Goal: Navigation & Orientation: Find specific page/section

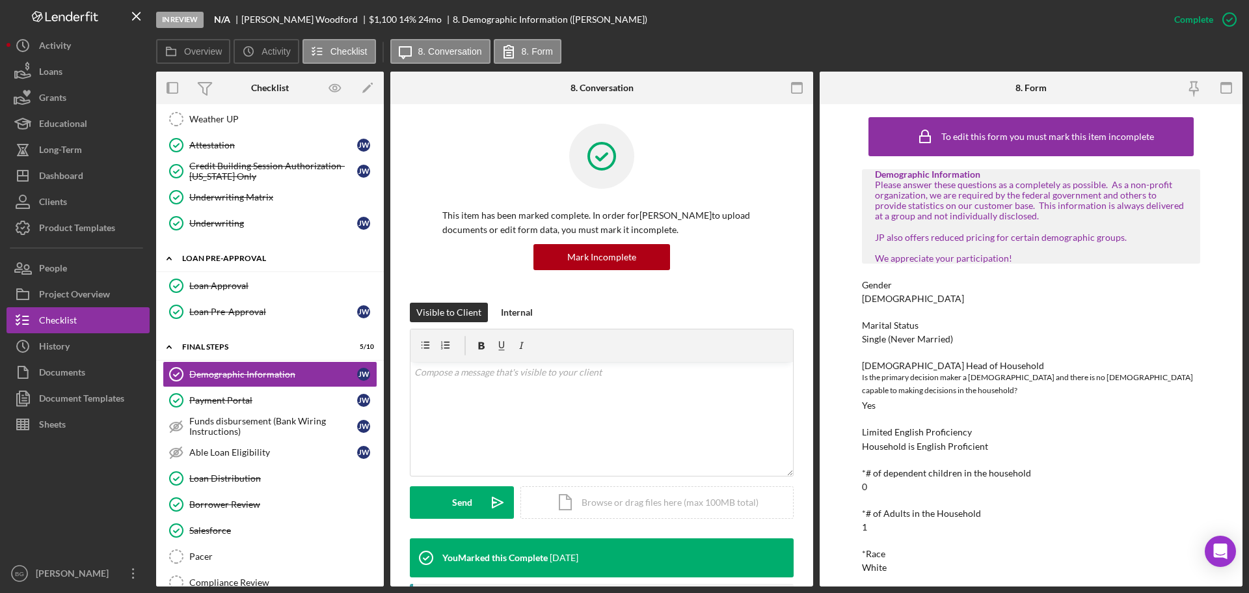
click at [220, 262] on div "Icon/Expander Loan Pre-Approval 2 / 2" at bounding box center [270, 258] width 228 height 27
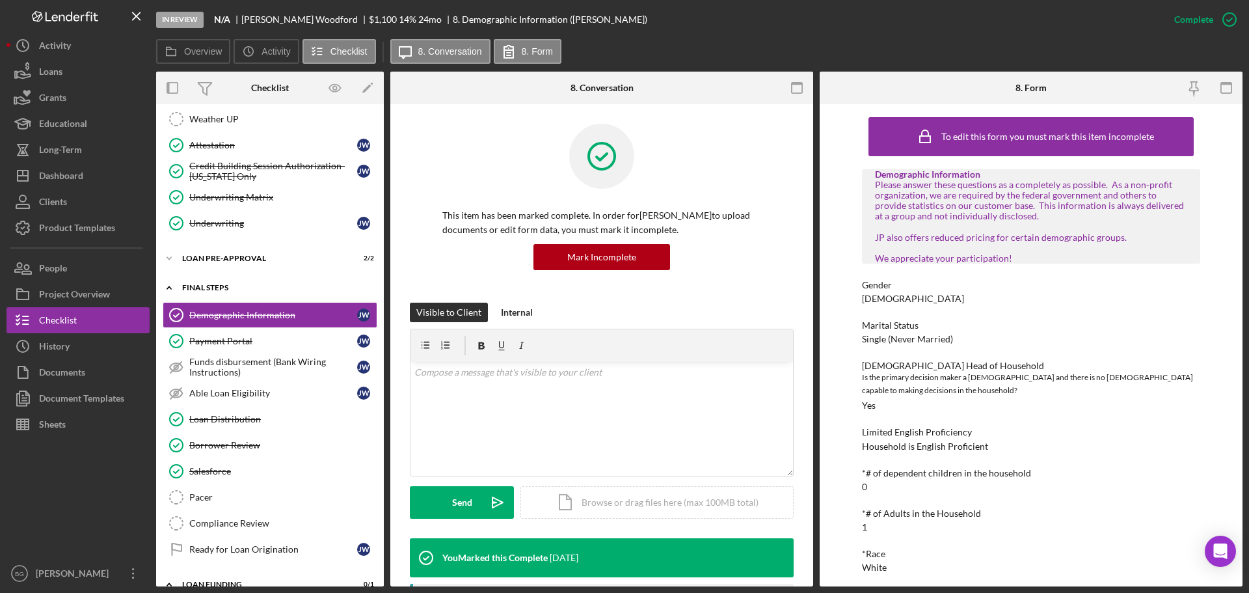
click at [221, 282] on div "Icon/Expander FINAL STEPS 5 / 10" at bounding box center [270, 288] width 228 height 27
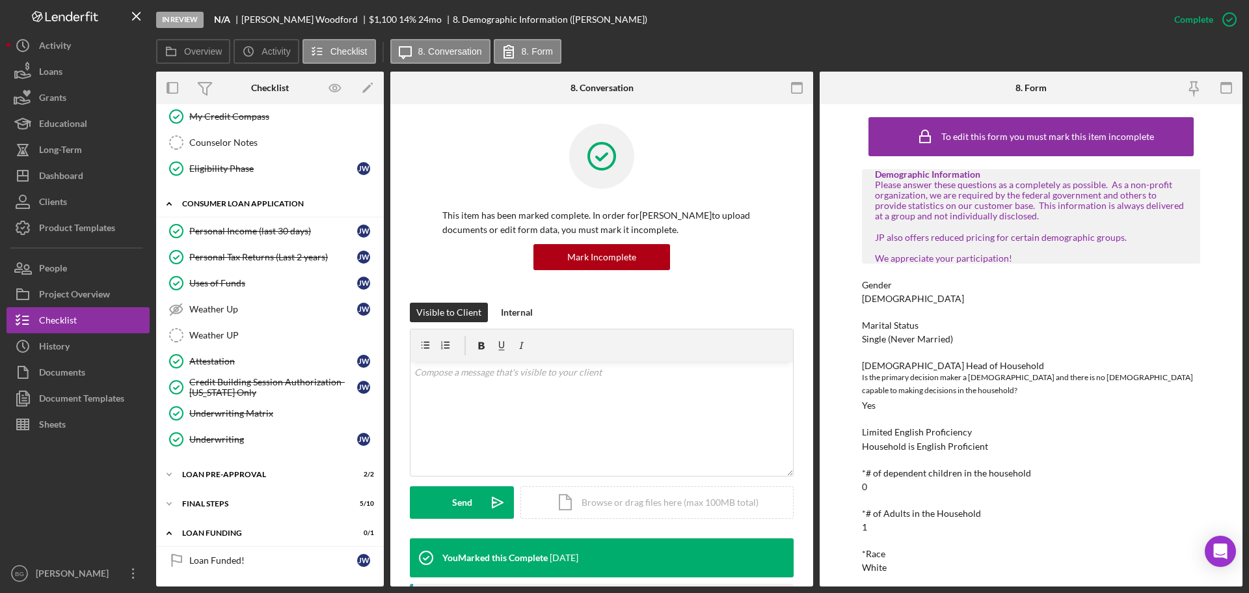
click at [224, 196] on div "Icon/Expander Consumer Loan Application 7 / 9" at bounding box center [270, 204] width 228 height 27
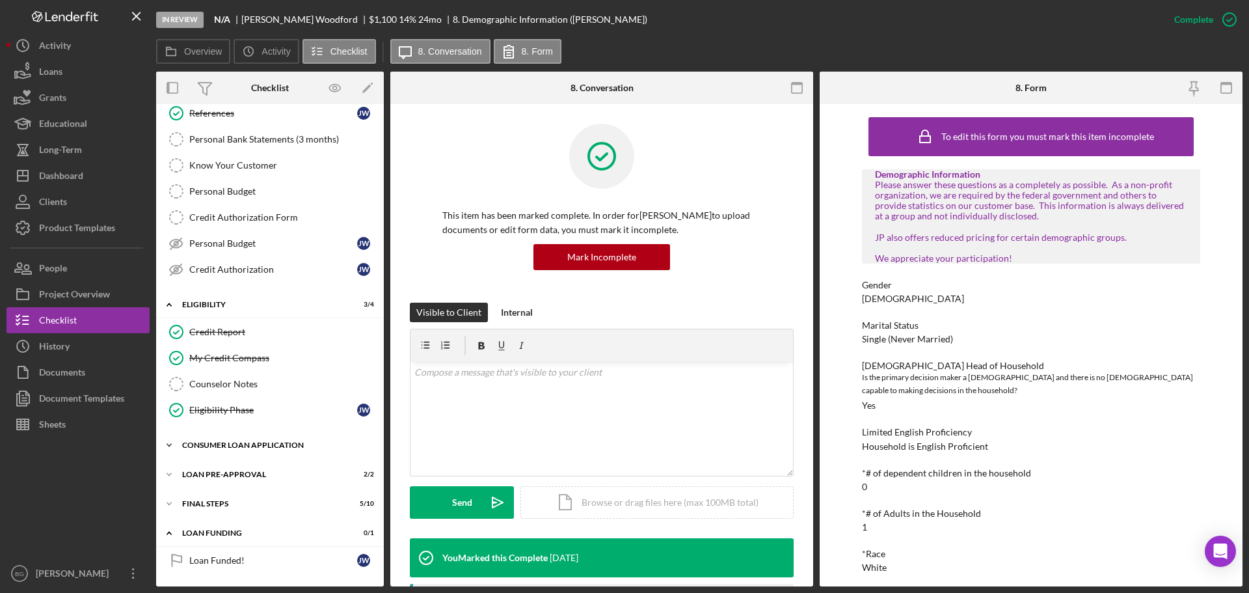
scroll to position [0, 0]
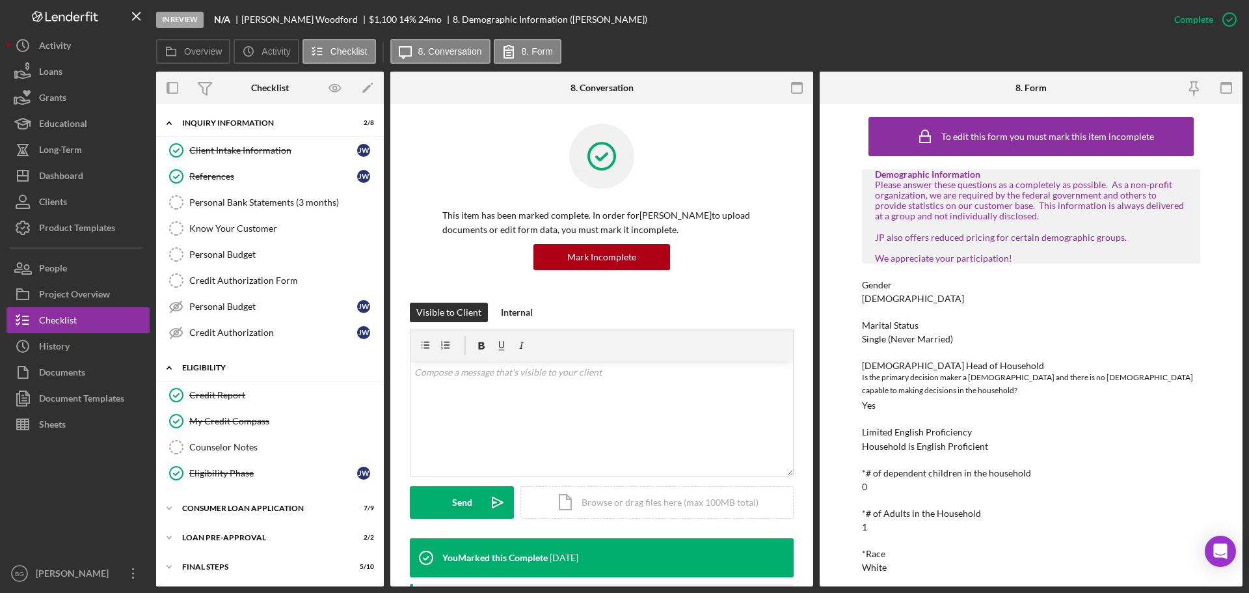
click at [227, 360] on div "Icon/Expander Eligibility 3 / 4" at bounding box center [270, 368] width 228 height 27
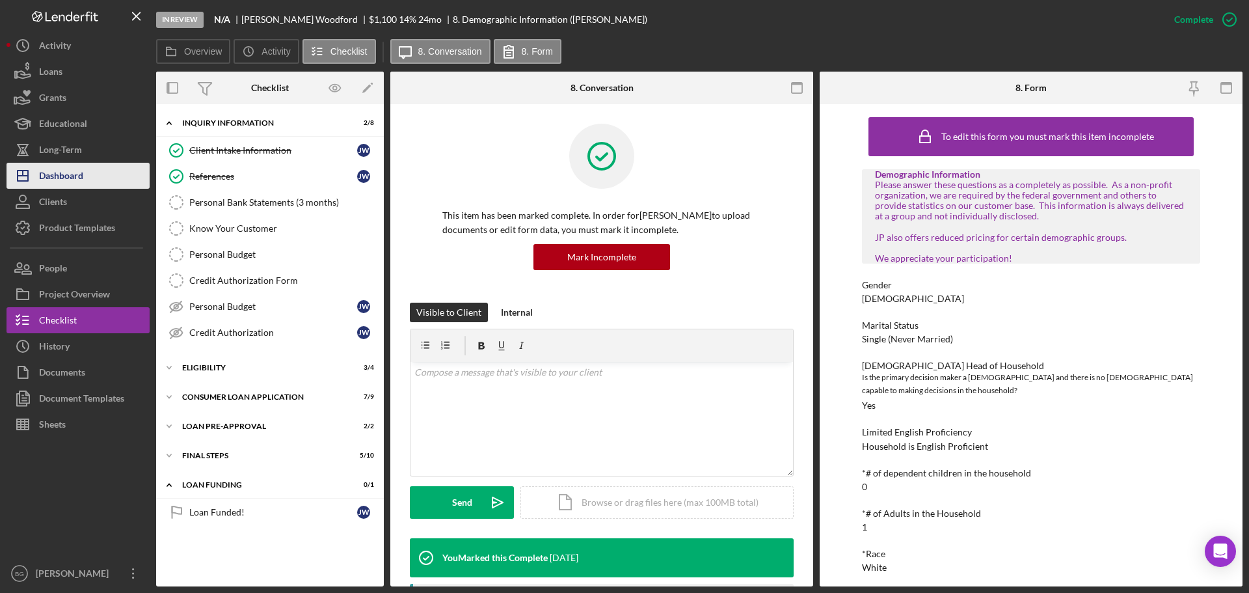
click at [66, 168] on div "Dashboard" at bounding box center [61, 177] width 44 height 29
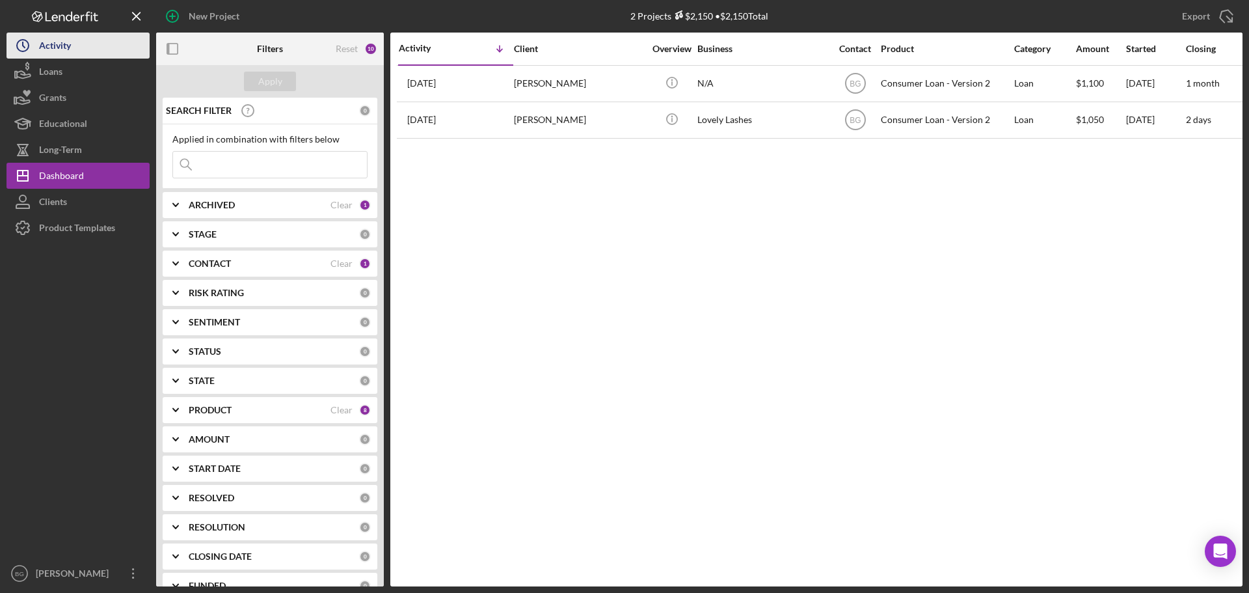
click at [70, 45] on div "Activity" at bounding box center [55, 47] width 32 height 29
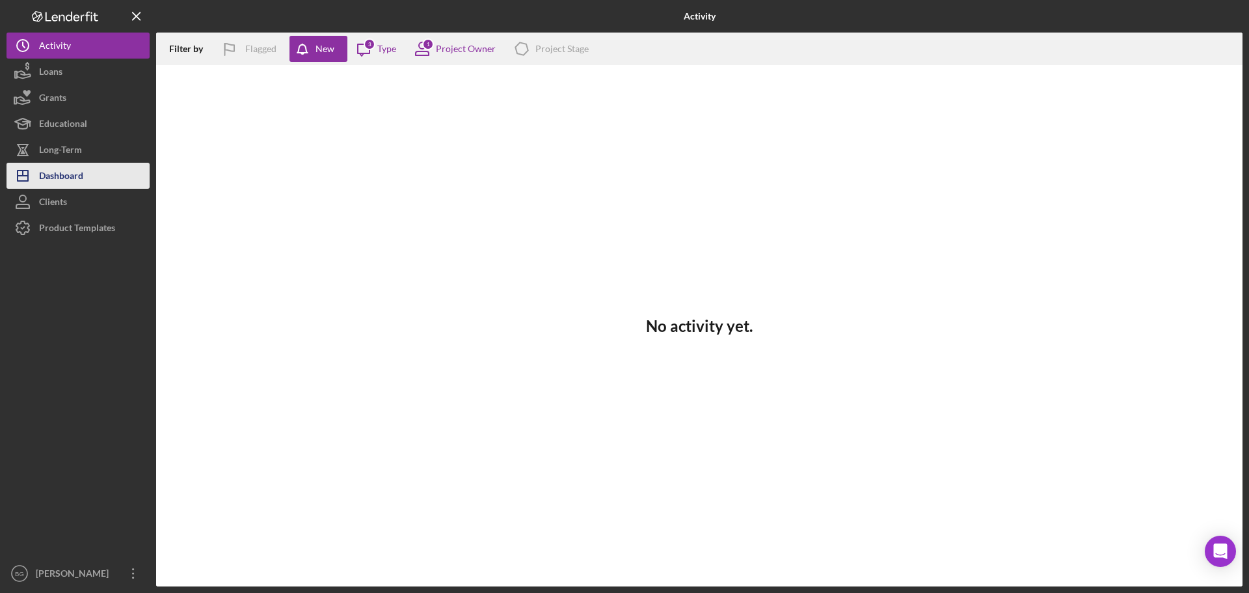
click at [89, 180] on button "Icon/Dashboard Dashboard" at bounding box center [78, 176] width 143 height 26
